Goal: Check status: Check status

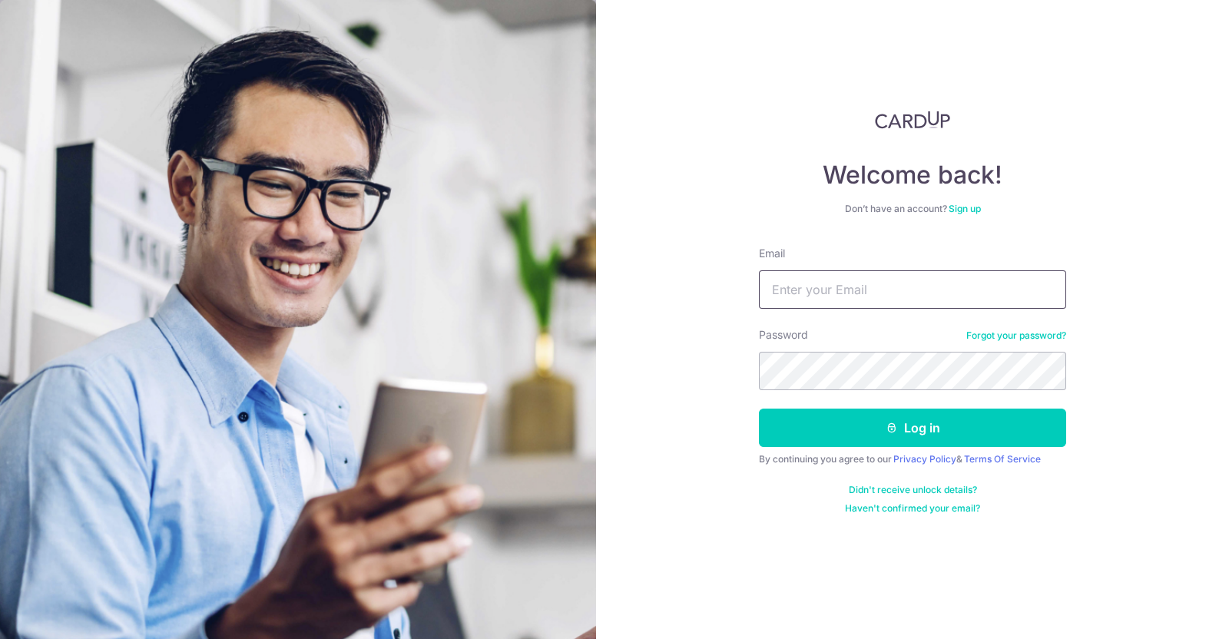
click at [856, 290] on input "Email" at bounding box center [912, 289] width 307 height 38
type input "[PERSON_NAME][EMAIL_ADDRESS][DOMAIN_NAME]"
click at [759, 409] on button "Log in" at bounding box center [912, 428] width 307 height 38
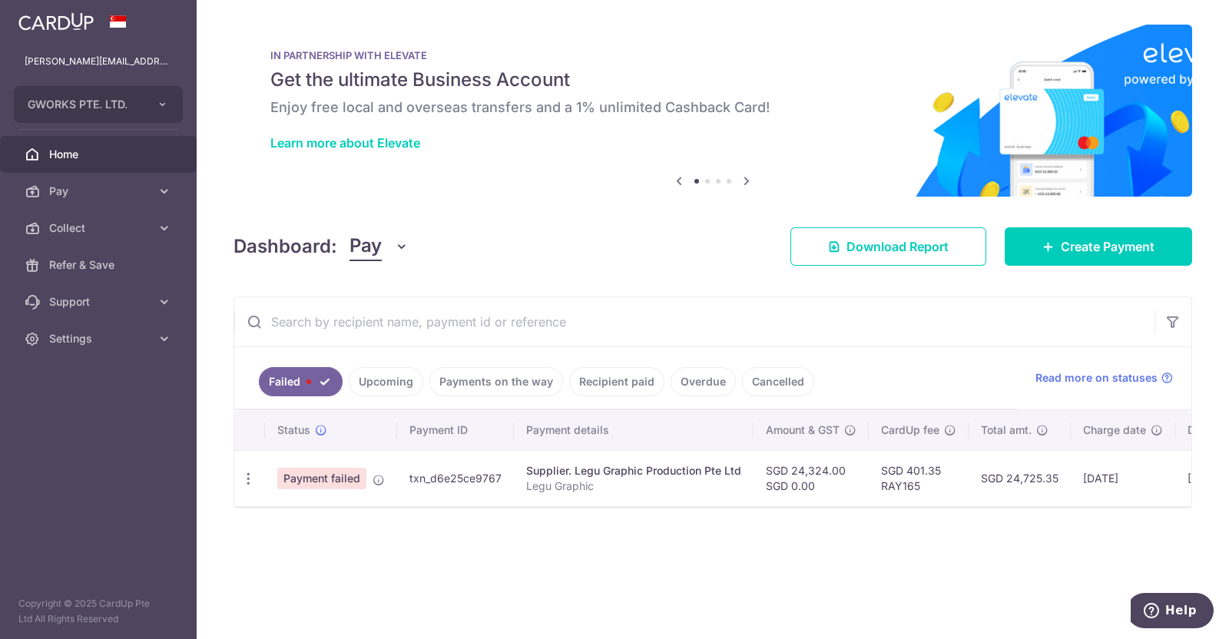
click at [388, 384] on link "Upcoming" at bounding box center [386, 381] width 75 height 29
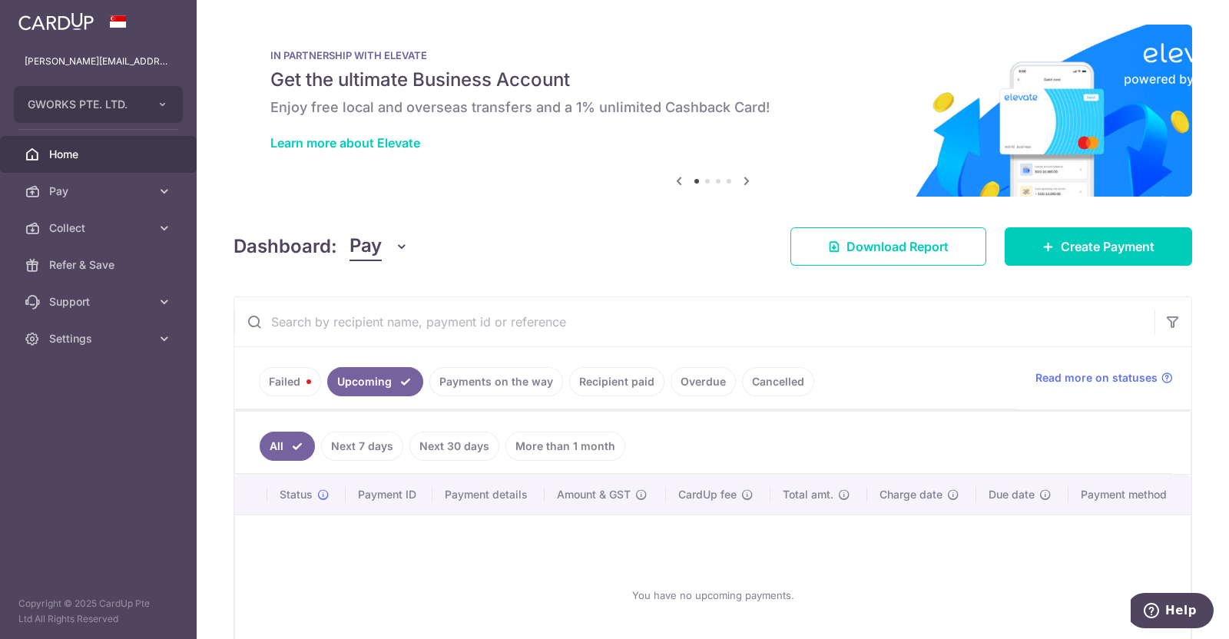
click at [462, 384] on link "Payments on the way" at bounding box center [496, 381] width 134 height 29
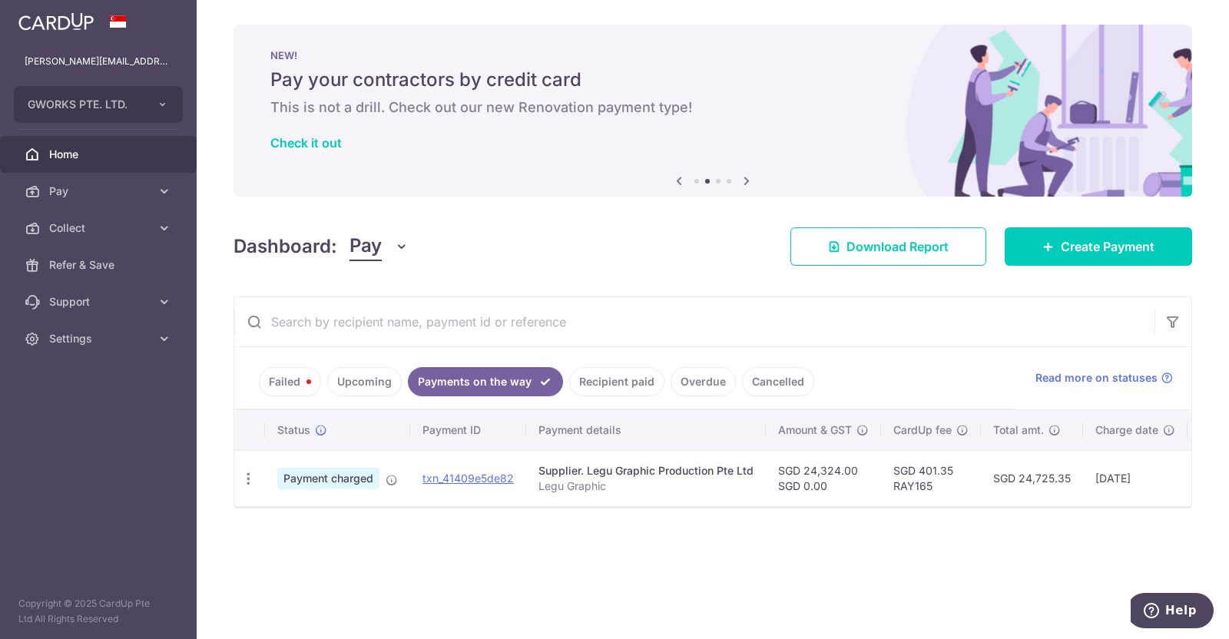
click at [273, 386] on link "Failed" at bounding box center [290, 381] width 62 height 29
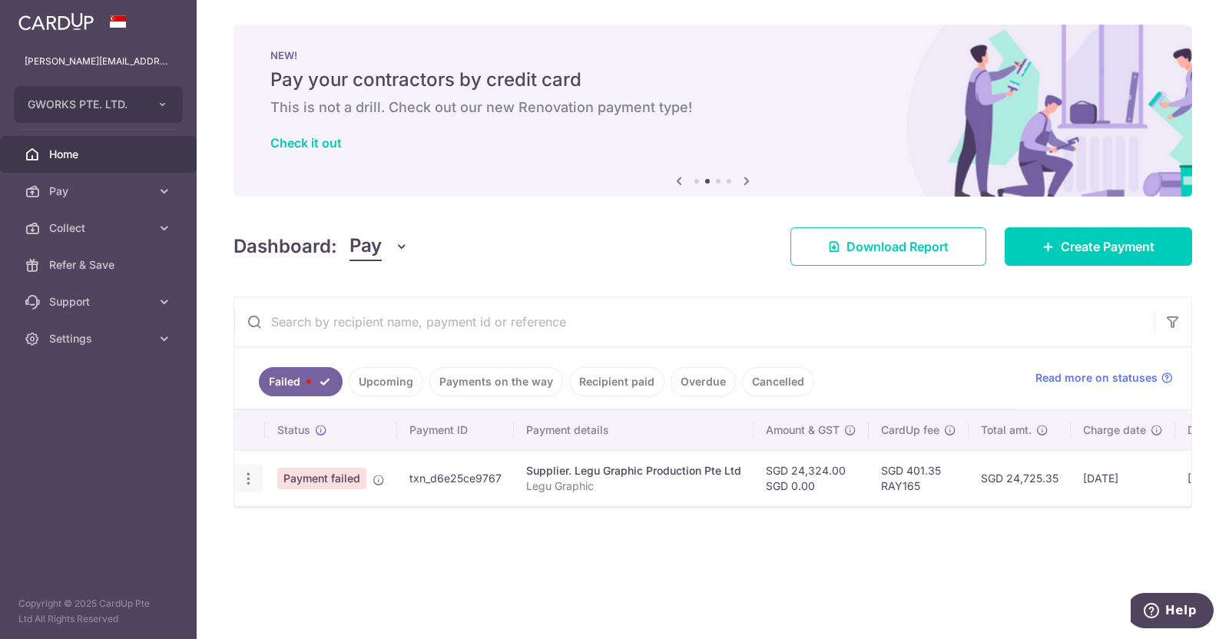
click at [248, 481] on icon "button" at bounding box center [248, 479] width 16 height 16
click at [594, 522] on div "Status Payment ID Payment details Amount & GST CardUp fee Total amt. Charge dat…" at bounding box center [712, 482] width 957 height 144
drag, startPoint x: 343, startPoint y: 479, endPoint x: 495, endPoint y: 591, distance: 189.0
click at [493, 591] on div "× Pause Schedule Pause all future payments in this series Pause just this one p…" at bounding box center [713, 319] width 1032 height 639
click at [594, 383] on link "Recipient paid" at bounding box center [616, 381] width 95 height 29
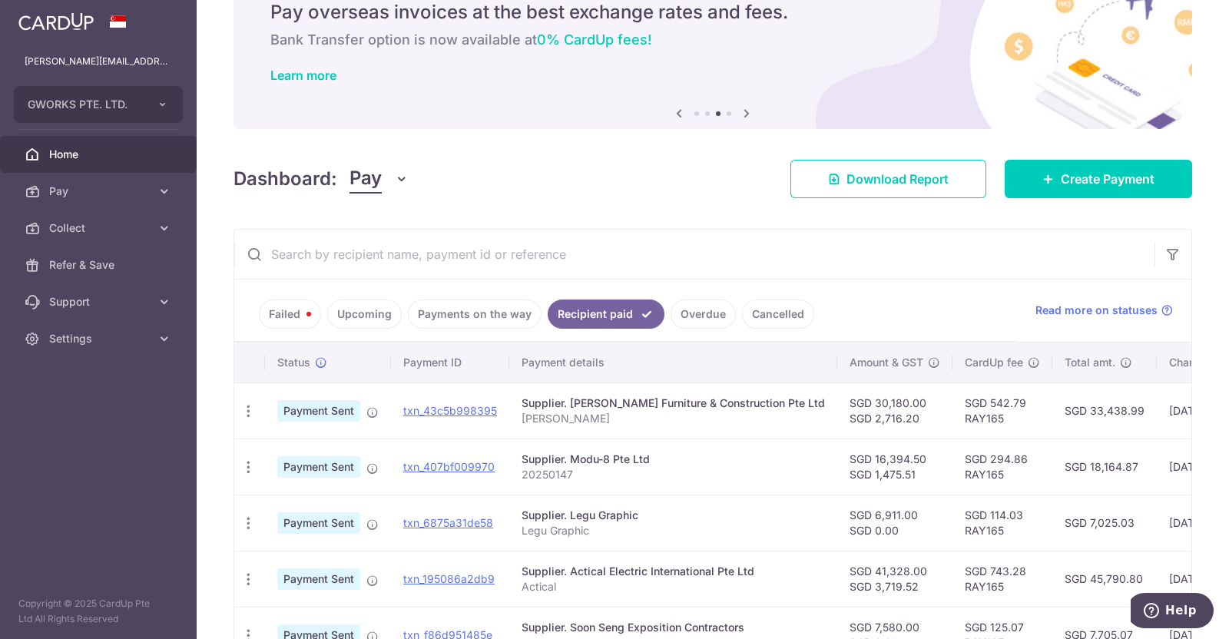
scroll to position [95, 0]
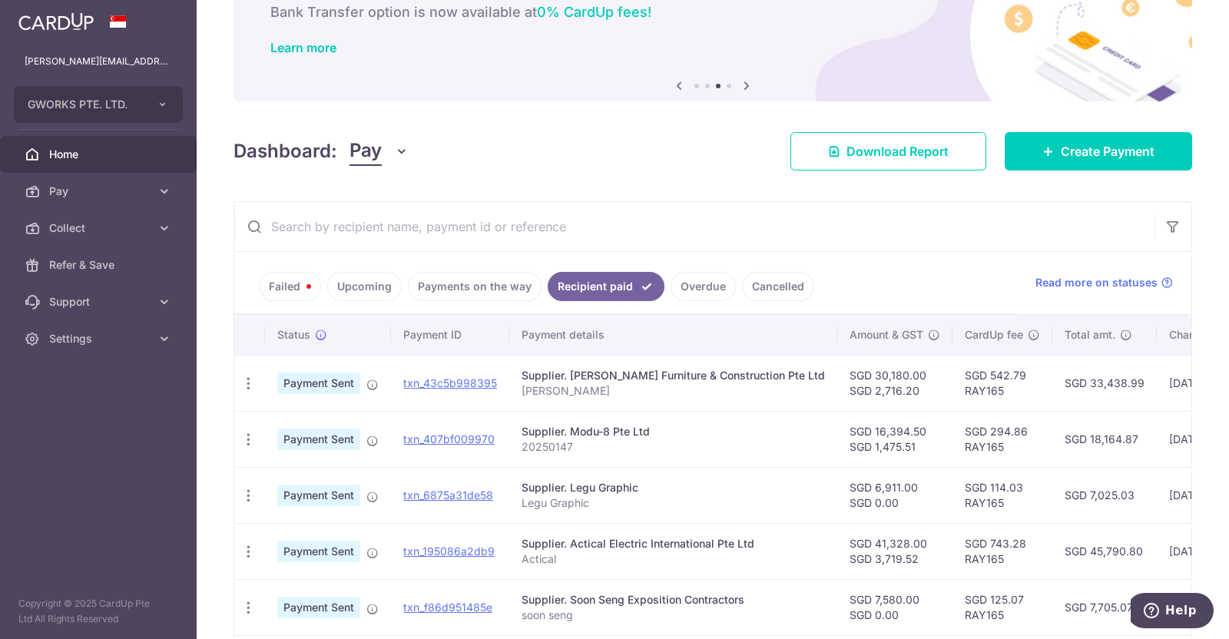
click at [489, 284] on link "Payments on the way" at bounding box center [475, 286] width 134 height 29
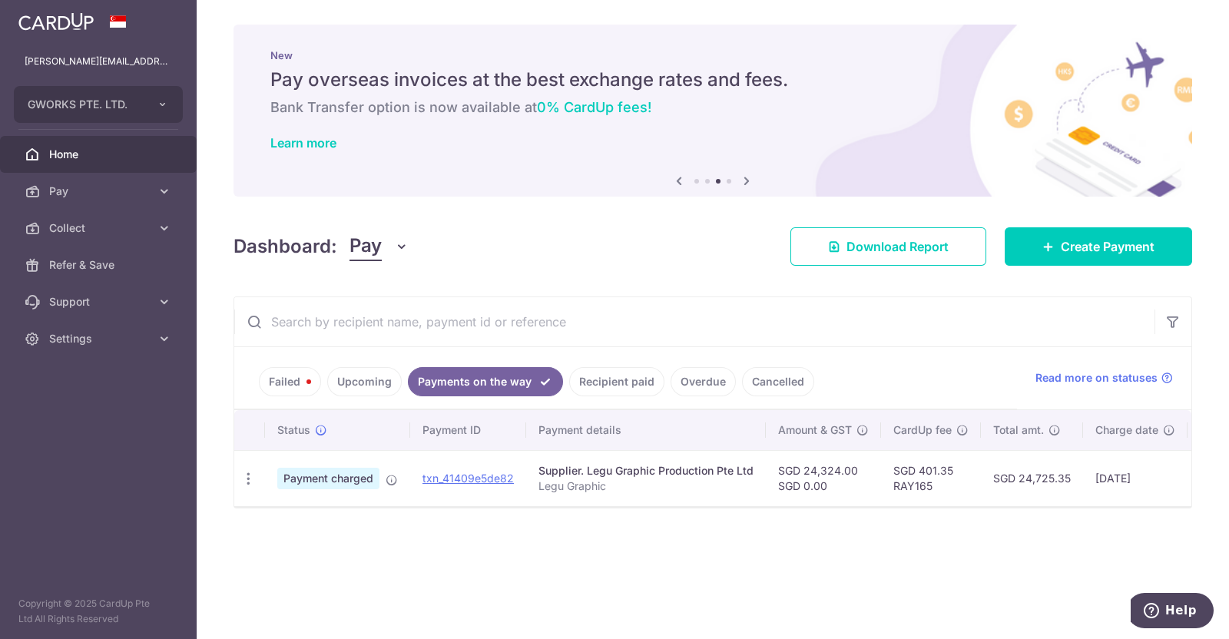
scroll to position [0, 0]
click at [472, 475] on link "txn_41409e5de82" at bounding box center [467, 478] width 91 height 13
click at [624, 382] on link "Recipient paid" at bounding box center [616, 381] width 95 height 29
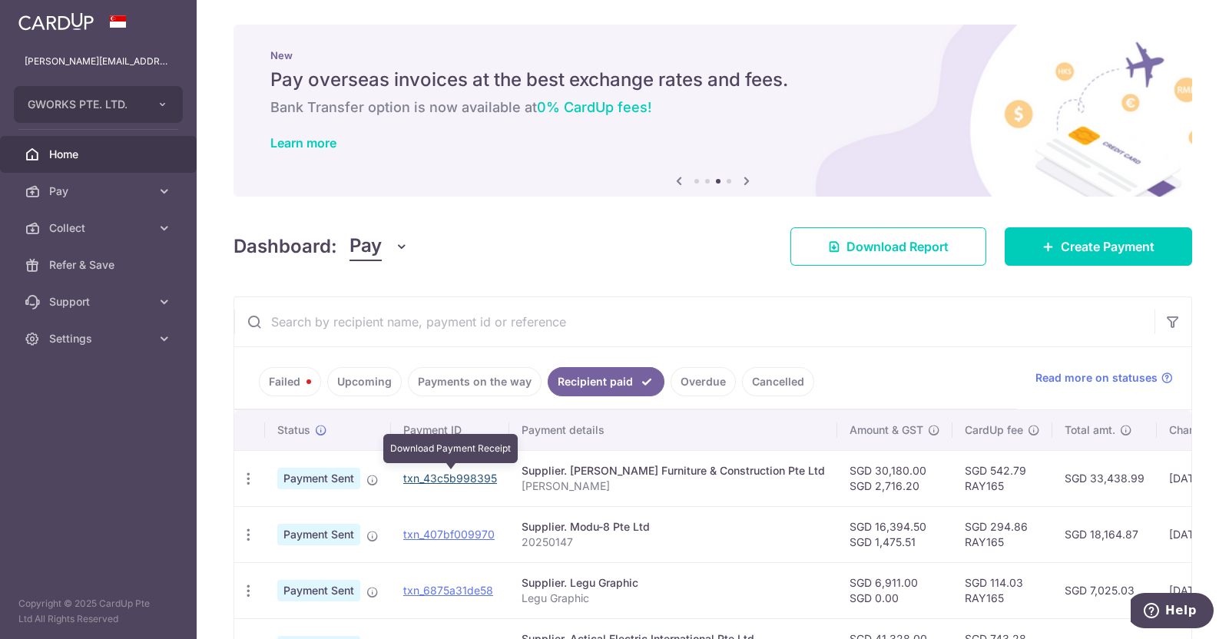
drag, startPoint x: 453, startPoint y: 478, endPoint x: 703, endPoint y: 101, distance: 451.6
click at [453, 478] on link "txn_43c5b998395" at bounding box center [450, 478] width 94 height 13
